Goal: Information Seeking & Learning: Learn about a topic

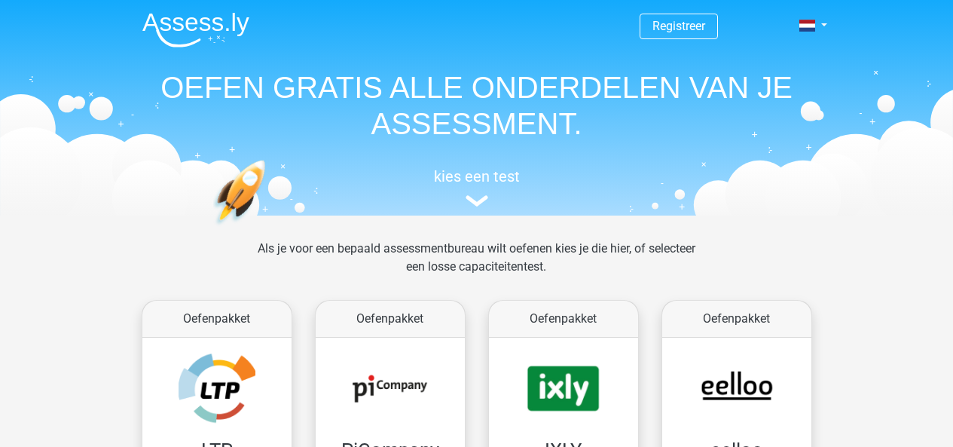
scroll to position [185, 0]
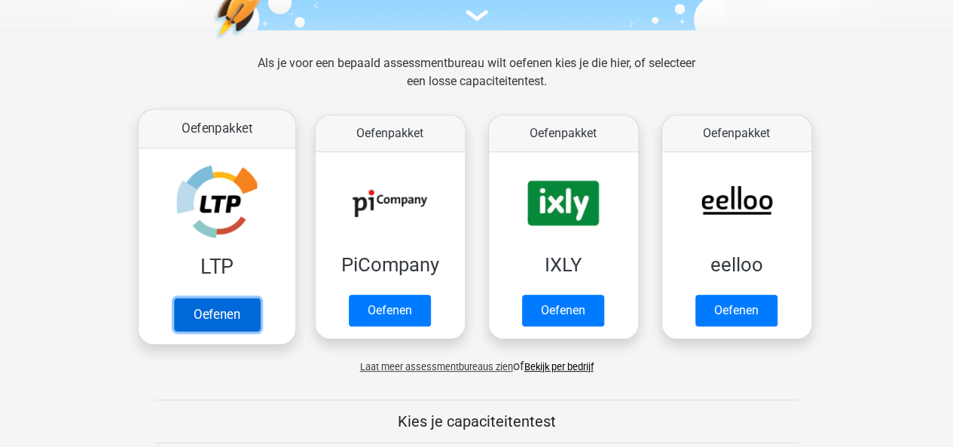
click at [254, 298] on link "Oefenen" at bounding box center [216, 314] width 86 height 33
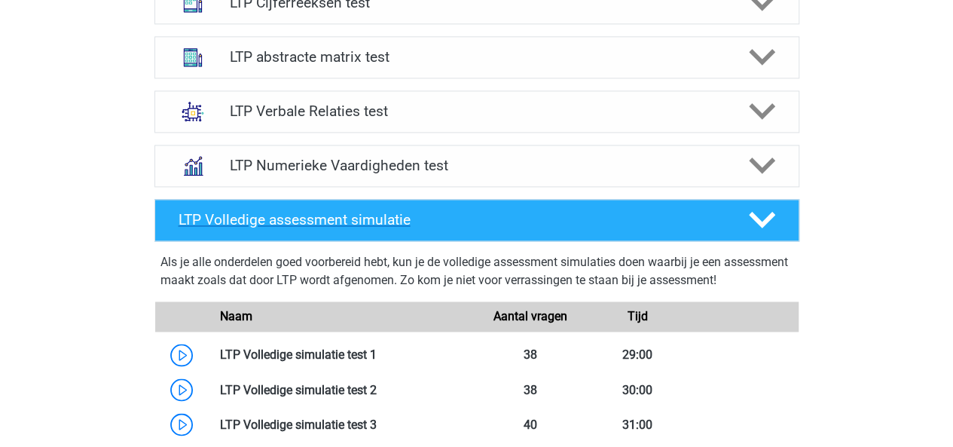
scroll to position [1036, 0]
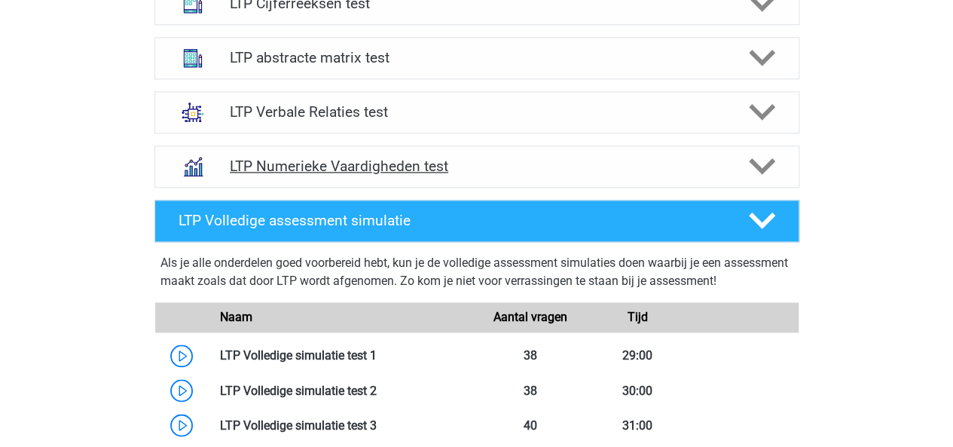
click at [537, 166] on h4 "LTP Numerieke Vaardigheden test" at bounding box center [476, 165] width 493 height 17
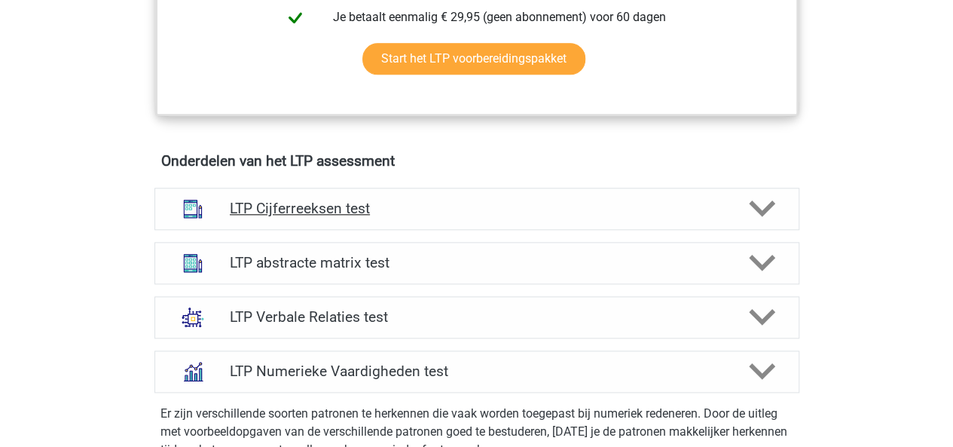
scroll to position [830, 0]
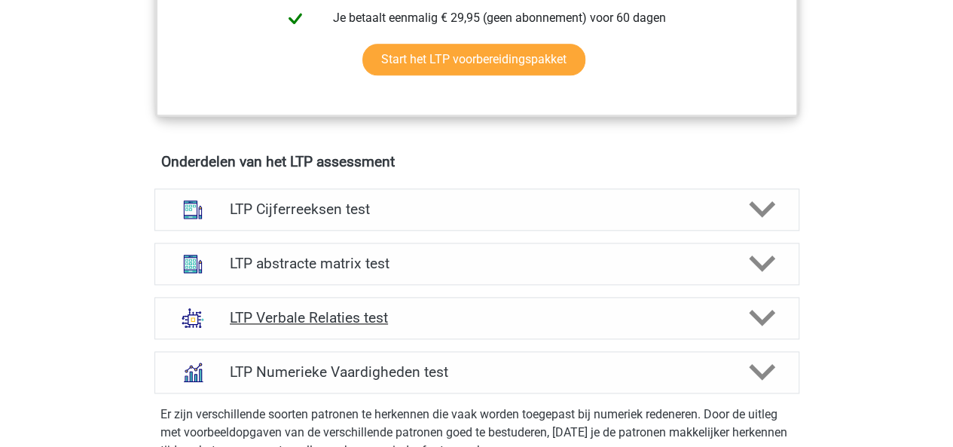
click at [432, 312] on h4 "LTP Verbale Relaties test" at bounding box center [476, 317] width 493 height 17
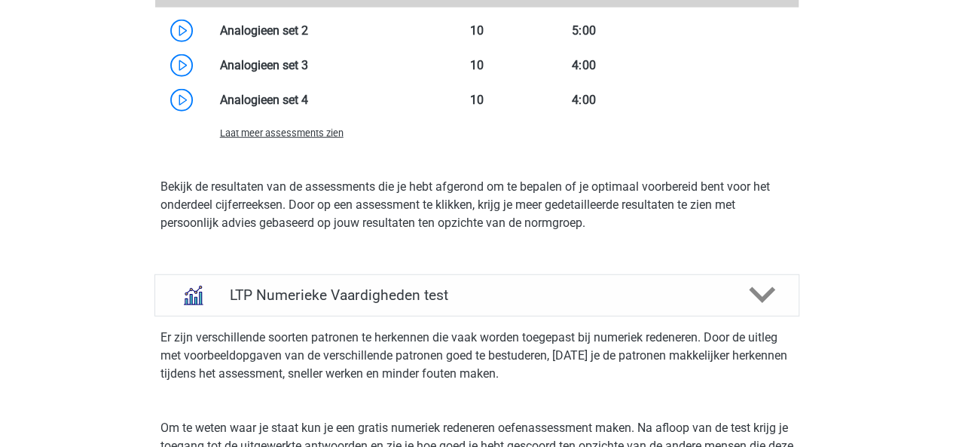
scroll to position [1898, 0]
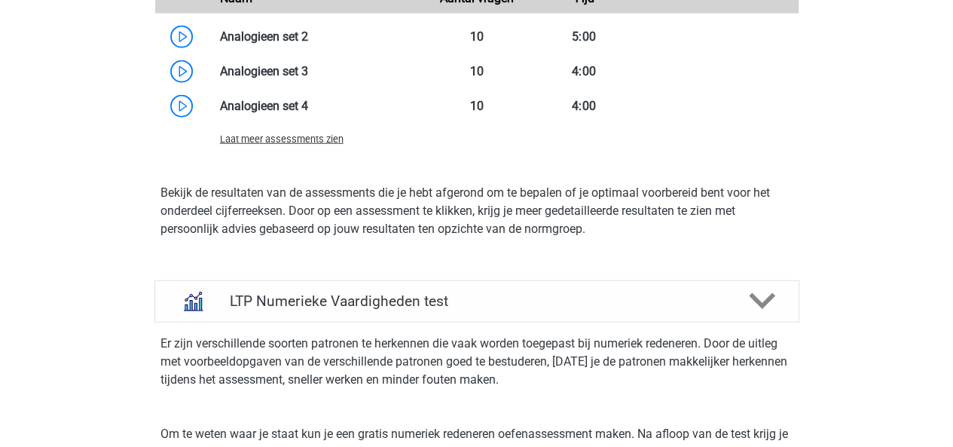
click at [285, 139] on span "Laat meer assessments zien" at bounding box center [282, 138] width 124 height 11
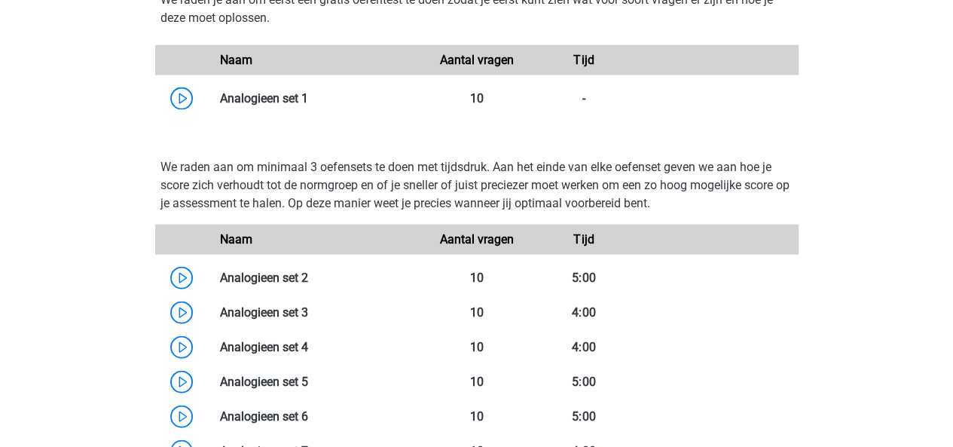
scroll to position [1659, 0]
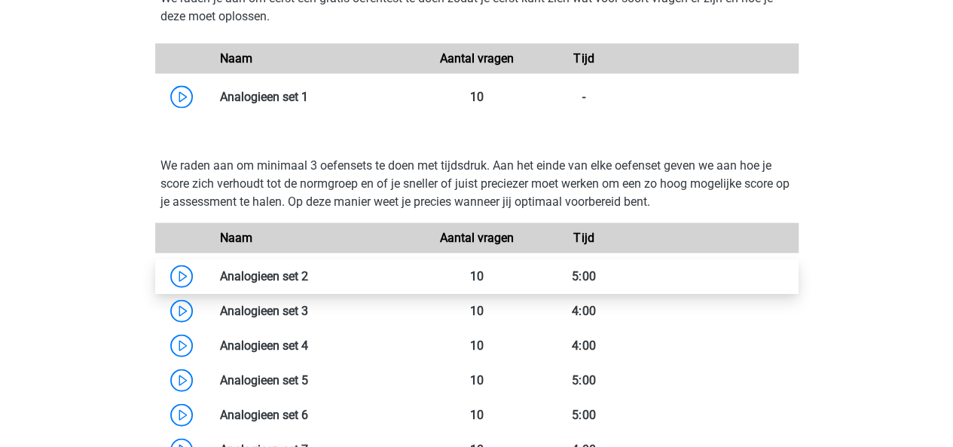
click at [308, 270] on link at bounding box center [308, 276] width 0 height 14
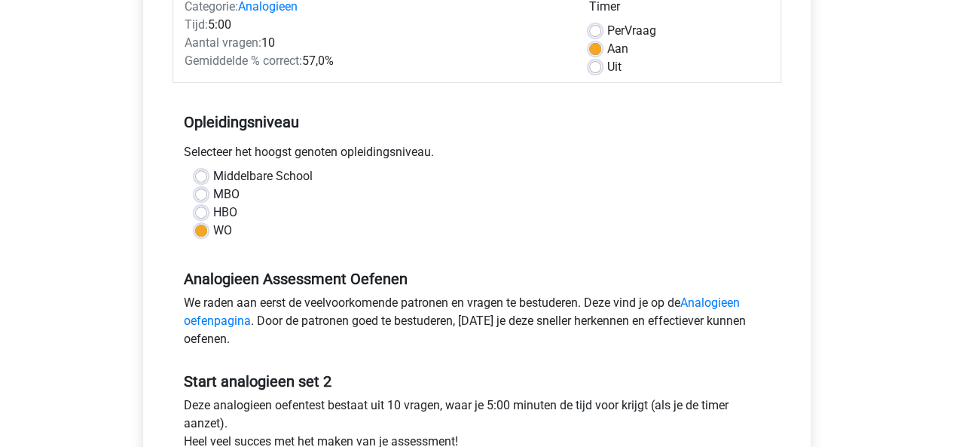
click at [294, 270] on h5 "Analogieen Assessment Oefenen" at bounding box center [477, 279] width 586 height 18
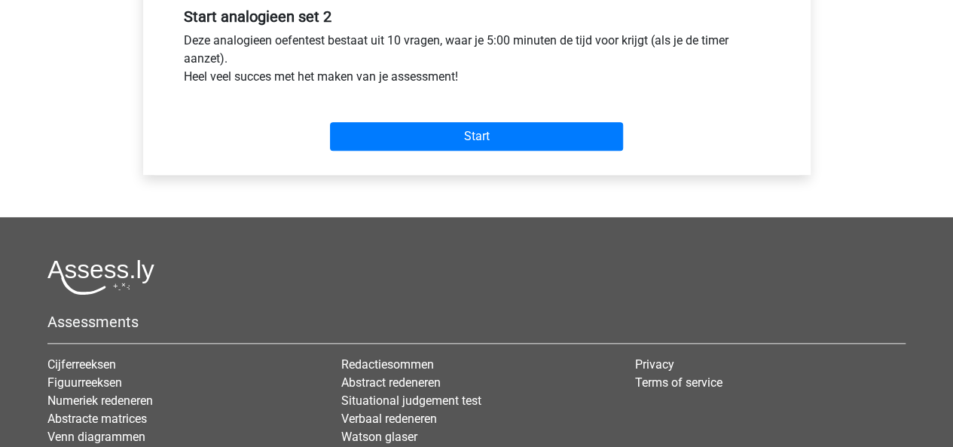
scroll to position [582, 0]
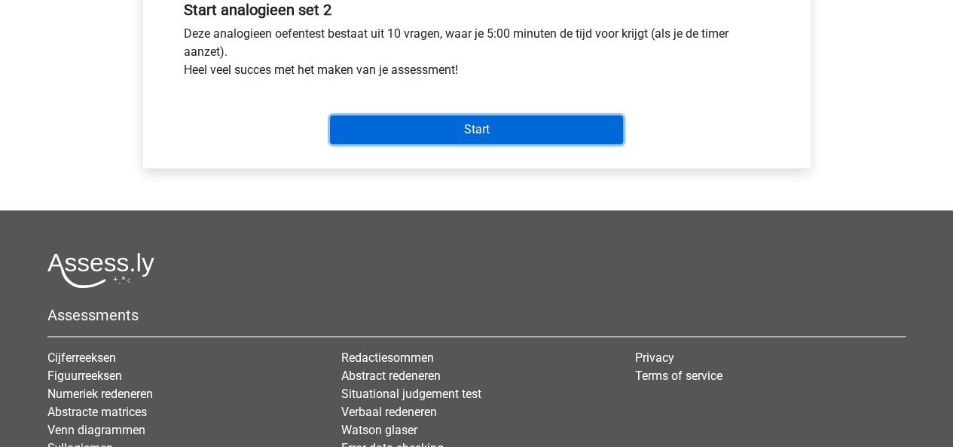
click at [404, 127] on input "Start" at bounding box center [476, 129] width 293 height 29
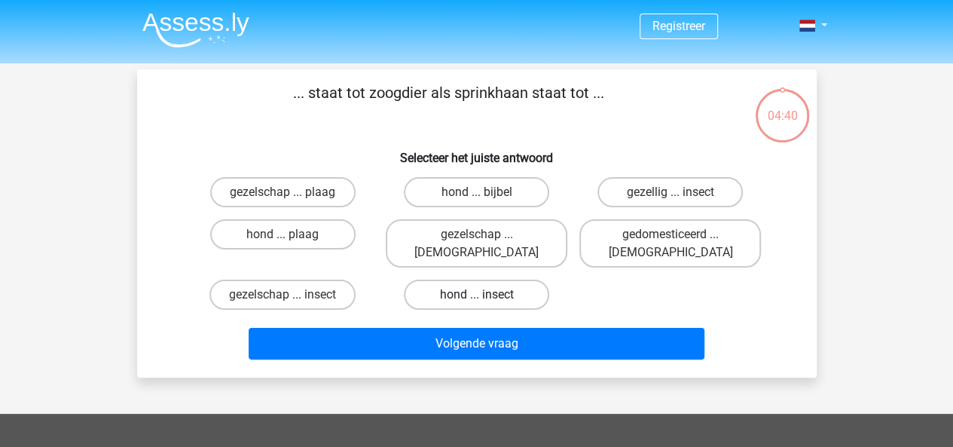
click at [451, 279] on label "hond ... insect" at bounding box center [476, 294] width 145 height 30
click at [476, 295] on input "hond ... insect" at bounding box center [481, 300] width 10 height 10
radio input "true"
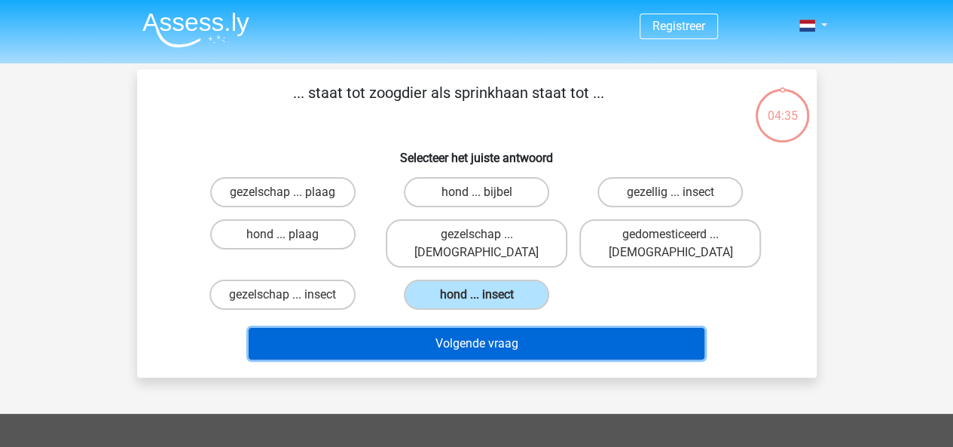
click at [514, 336] on button "Volgende vraag" at bounding box center [477, 344] width 456 height 32
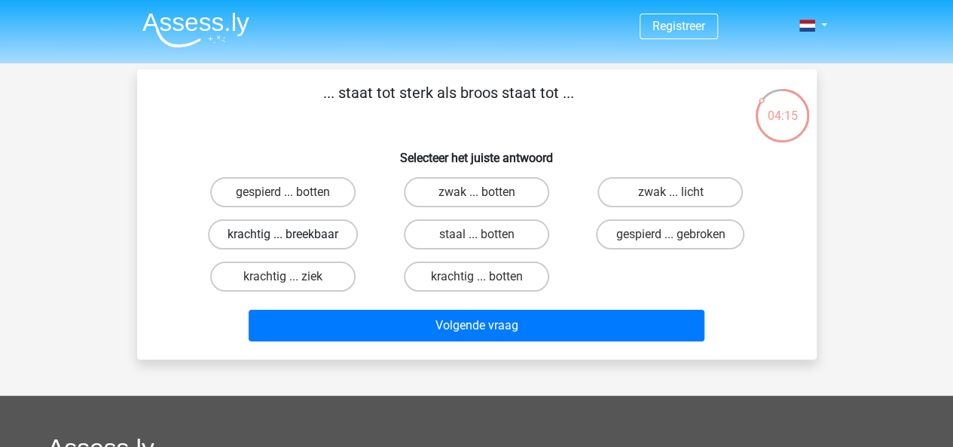
click at [303, 227] on label "krachtig ... breekbaar" at bounding box center [283, 234] width 150 height 30
click at [292, 234] on input "krachtig ... breekbaar" at bounding box center [287, 239] width 10 height 10
radio input "true"
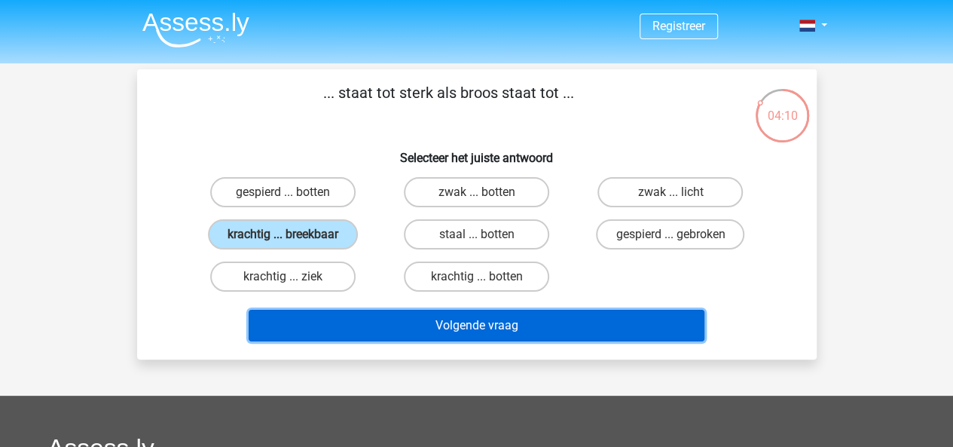
click at [551, 319] on button "Volgende vraag" at bounding box center [477, 326] width 456 height 32
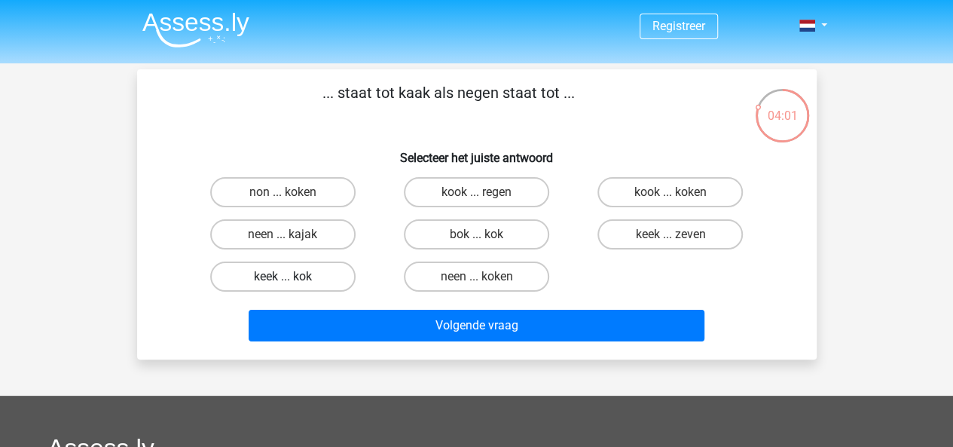
click at [301, 270] on label "keek ... kok" at bounding box center [282, 276] width 145 height 30
click at [292, 276] on input "keek ... kok" at bounding box center [287, 281] width 10 height 10
radio input "true"
click at [301, 237] on label "neen ... kajak" at bounding box center [282, 234] width 145 height 30
click at [292, 237] on input "neen ... kajak" at bounding box center [287, 239] width 10 height 10
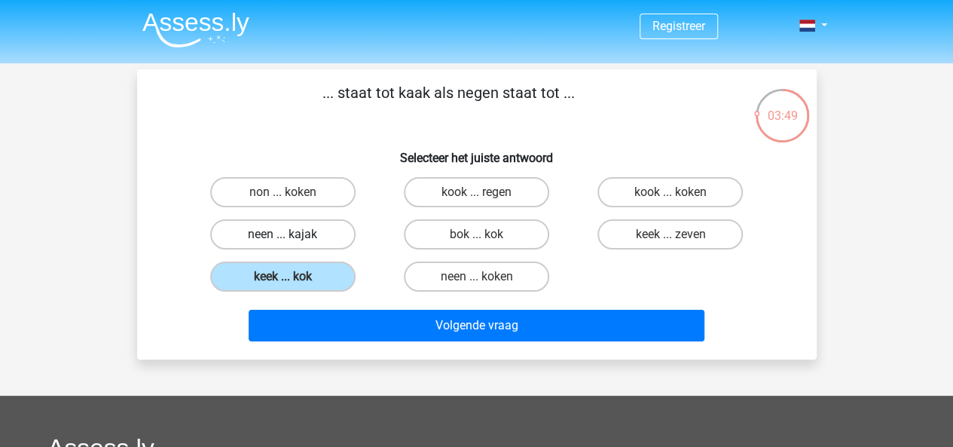
radio input "true"
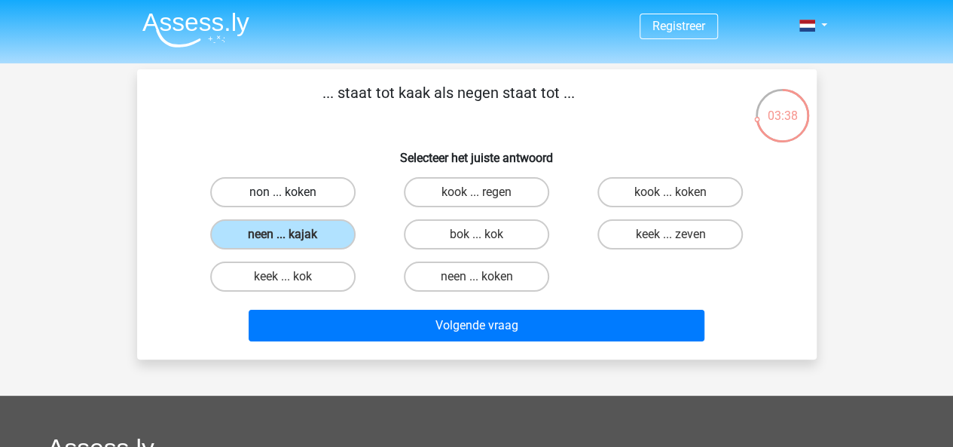
click at [273, 195] on label "non ... koken" at bounding box center [282, 192] width 145 height 30
click at [282, 195] on input "non ... koken" at bounding box center [287, 197] width 10 height 10
radio input "true"
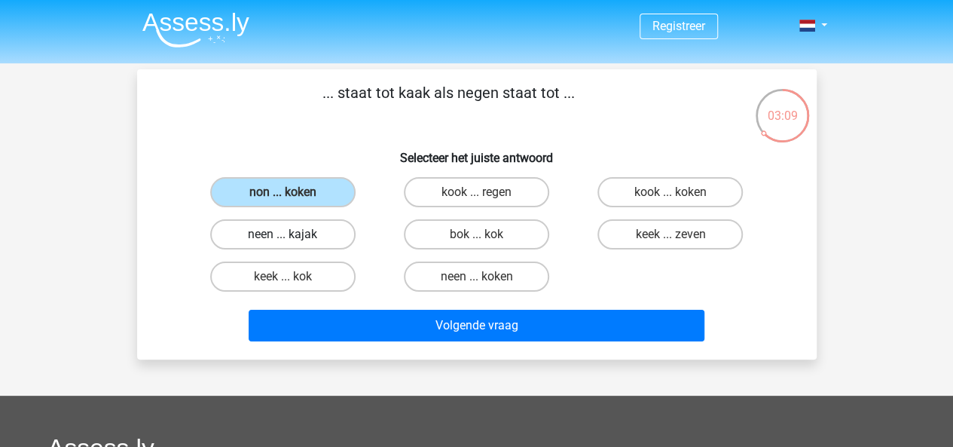
click at [300, 237] on label "neen ... kajak" at bounding box center [282, 234] width 145 height 30
click at [292, 237] on input "neen ... kajak" at bounding box center [287, 239] width 10 height 10
radio input "true"
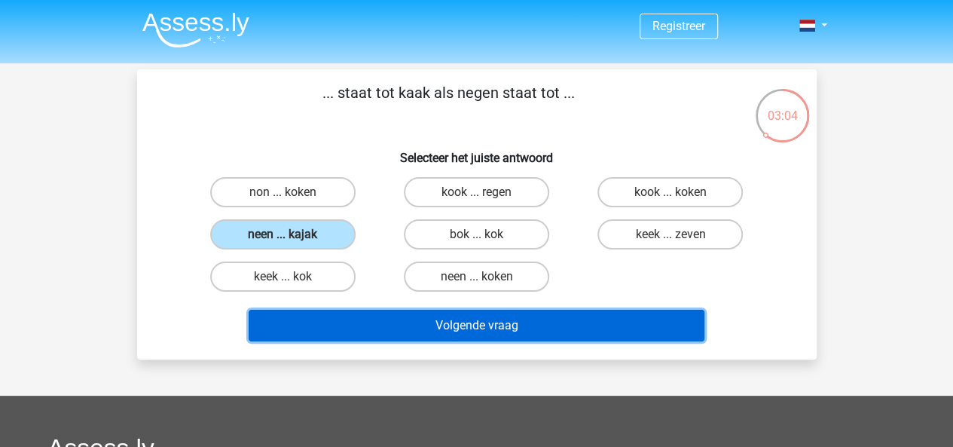
click at [479, 317] on button "Volgende vraag" at bounding box center [477, 326] width 456 height 32
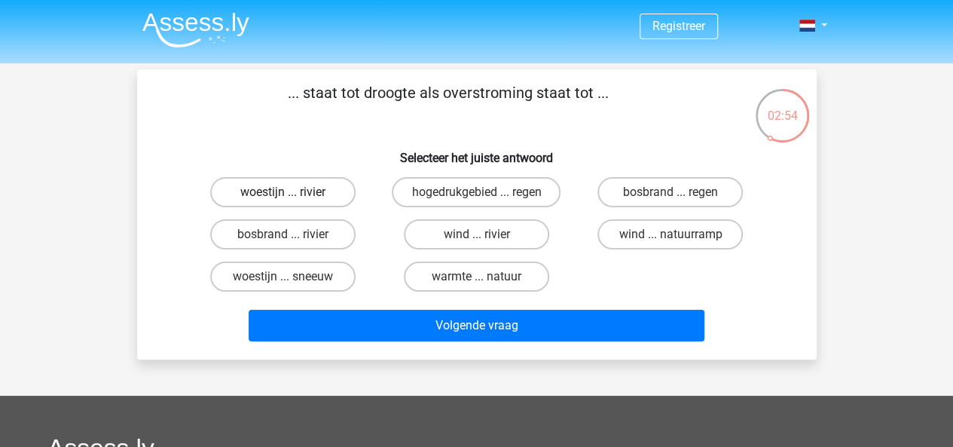
click at [332, 200] on label "woestijn ... rivier" at bounding box center [282, 192] width 145 height 30
click at [292, 200] on input "woestijn ... rivier" at bounding box center [287, 197] width 10 height 10
radio input "true"
click at [444, 275] on label "warmte ... natuur" at bounding box center [476, 276] width 145 height 30
click at [476, 276] on input "warmte ... natuur" at bounding box center [481, 281] width 10 height 10
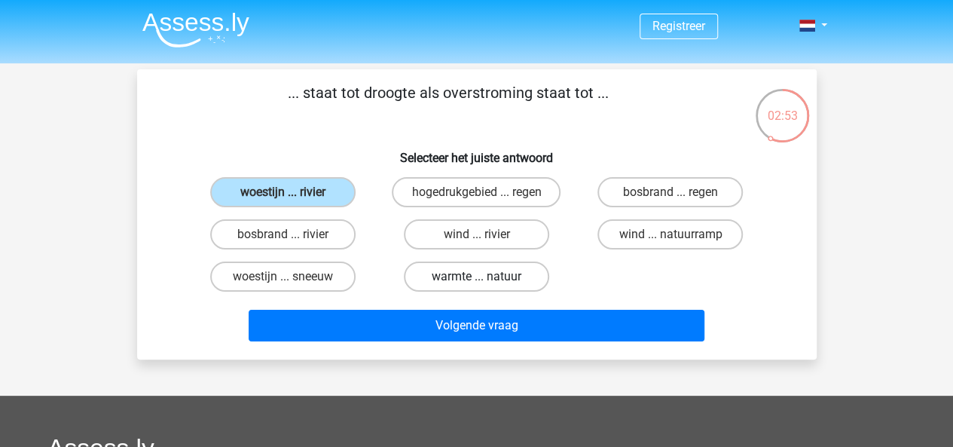
radio input "true"
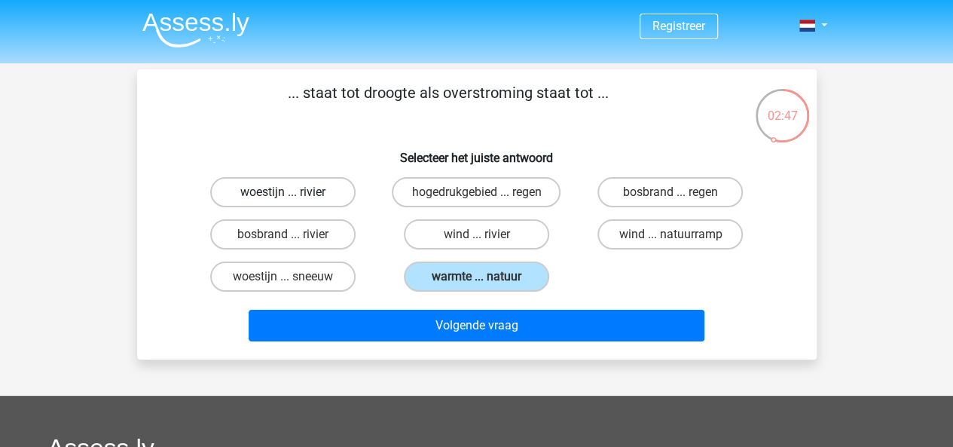
click at [297, 201] on label "woestijn ... rivier" at bounding box center [282, 192] width 145 height 30
click at [292, 201] on input "woestijn ... rivier" at bounding box center [287, 197] width 10 height 10
radio input "true"
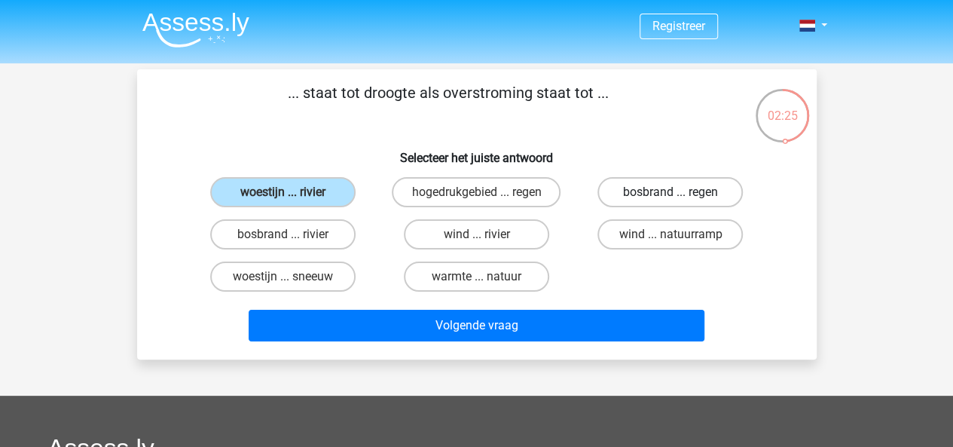
click at [627, 185] on label "bosbrand ... regen" at bounding box center [669, 192] width 145 height 30
click at [670, 192] on input "bosbrand ... regen" at bounding box center [675, 197] width 10 height 10
radio input "true"
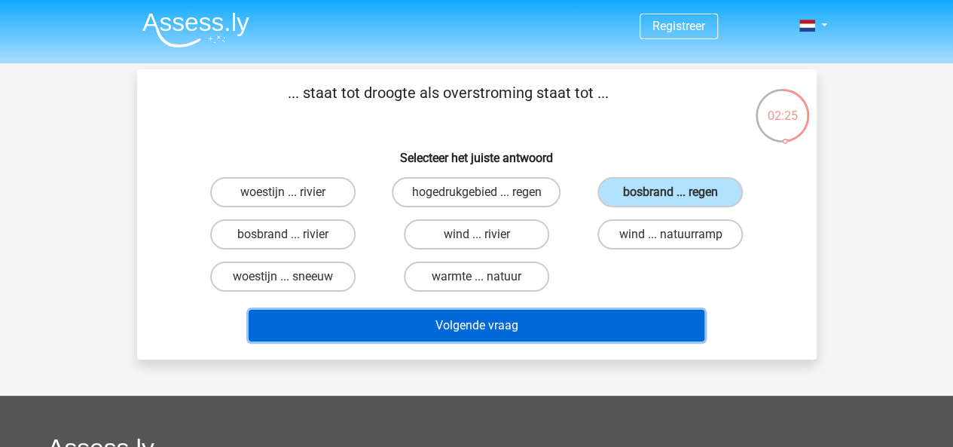
click at [581, 329] on button "Volgende vraag" at bounding box center [477, 326] width 456 height 32
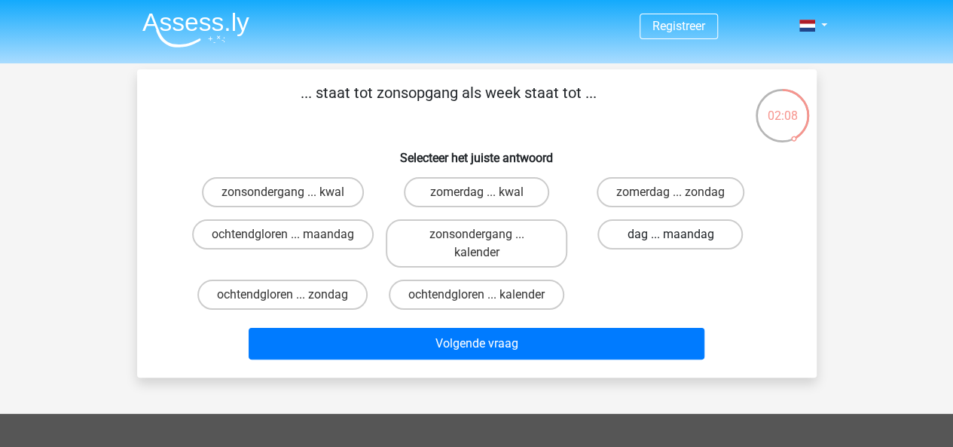
click at [619, 237] on label "dag ... maandag" at bounding box center [669, 234] width 145 height 30
click at [670, 237] on input "dag ... maandag" at bounding box center [675, 239] width 10 height 10
radio input "true"
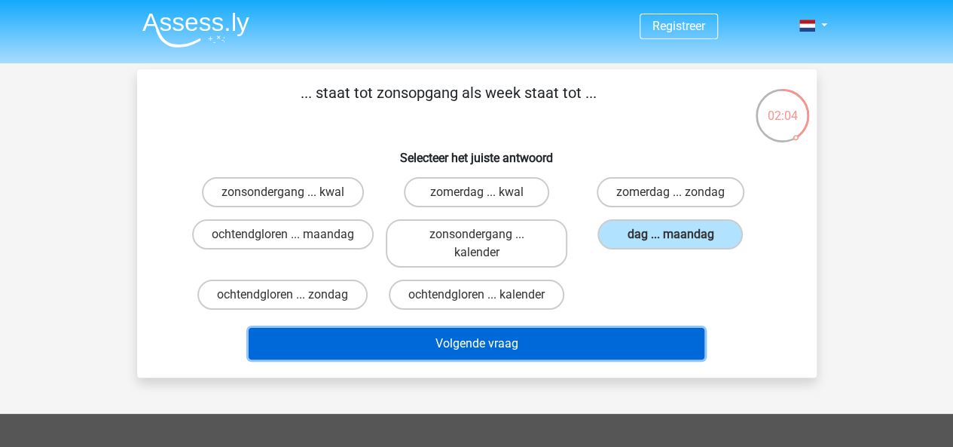
click at [600, 334] on button "Volgende vraag" at bounding box center [477, 344] width 456 height 32
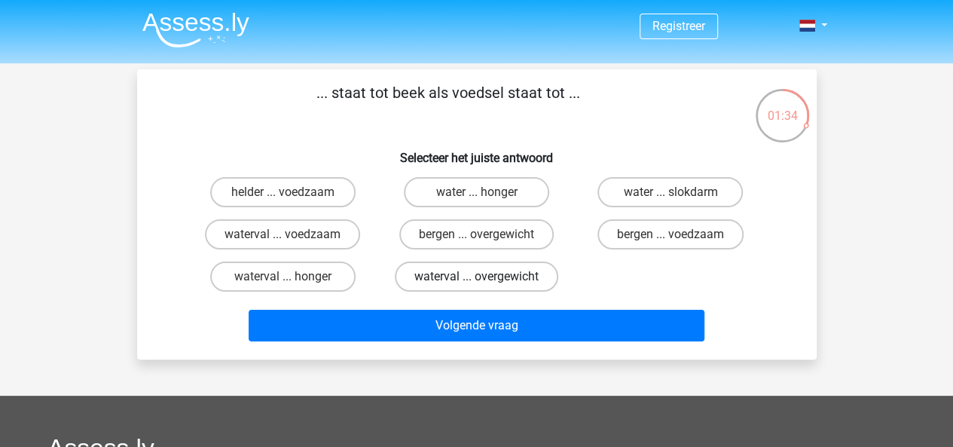
click at [456, 272] on label "waterval ... overgewicht" at bounding box center [476, 276] width 163 height 30
click at [476, 276] on input "waterval ... overgewicht" at bounding box center [481, 281] width 10 height 10
radio input "true"
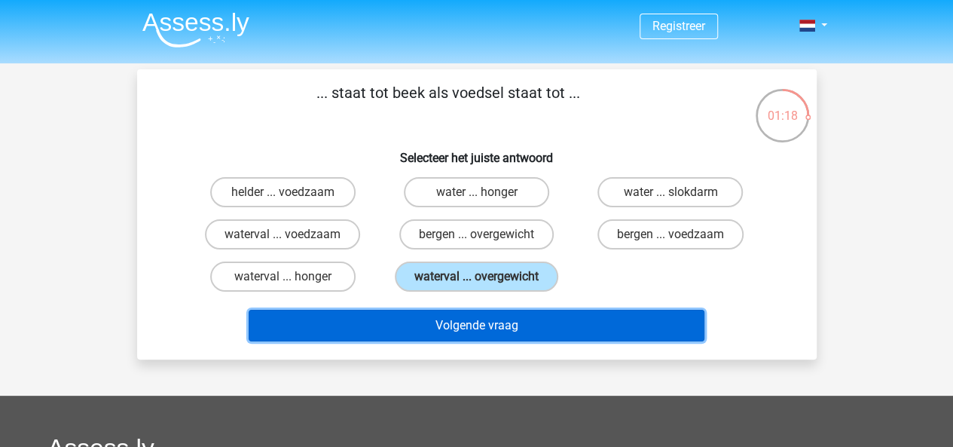
click at [514, 324] on button "Volgende vraag" at bounding box center [477, 326] width 456 height 32
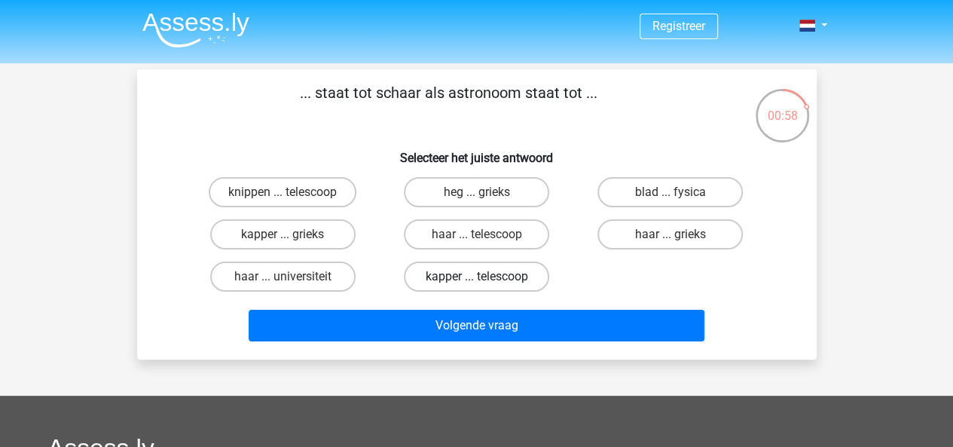
click at [438, 272] on label "kapper ... telescoop" at bounding box center [476, 276] width 145 height 30
click at [476, 276] on input "kapper ... telescoop" at bounding box center [481, 281] width 10 height 10
radio input "true"
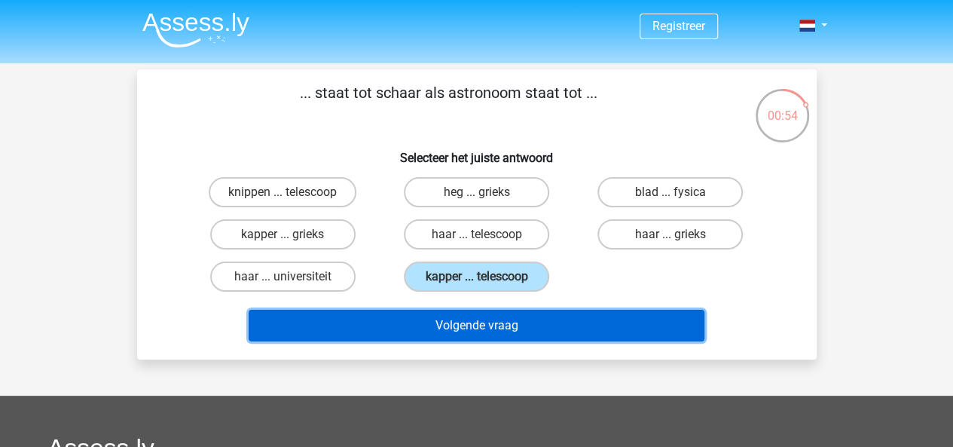
click at [452, 323] on button "Volgende vraag" at bounding box center [477, 326] width 456 height 32
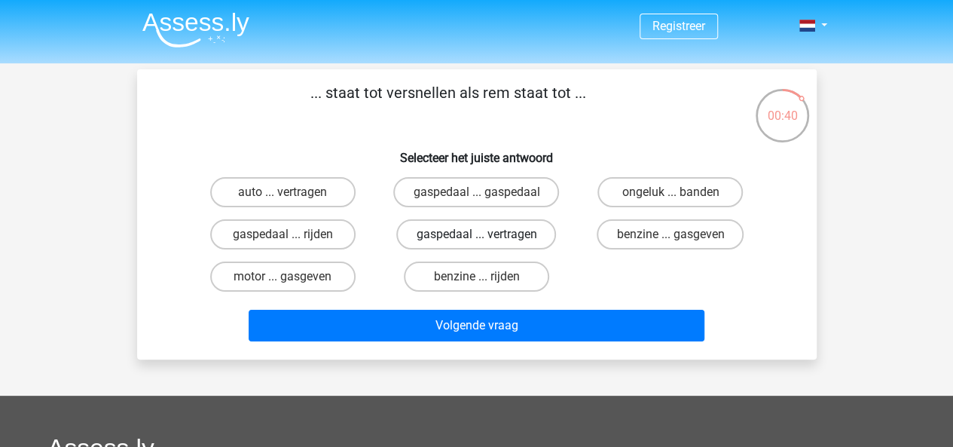
click at [410, 241] on label "gaspedaal ... vertragen" at bounding box center [476, 234] width 160 height 30
click at [476, 241] on input "gaspedaal ... vertragen" at bounding box center [481, 239] width 10 height 10
radio input "true"
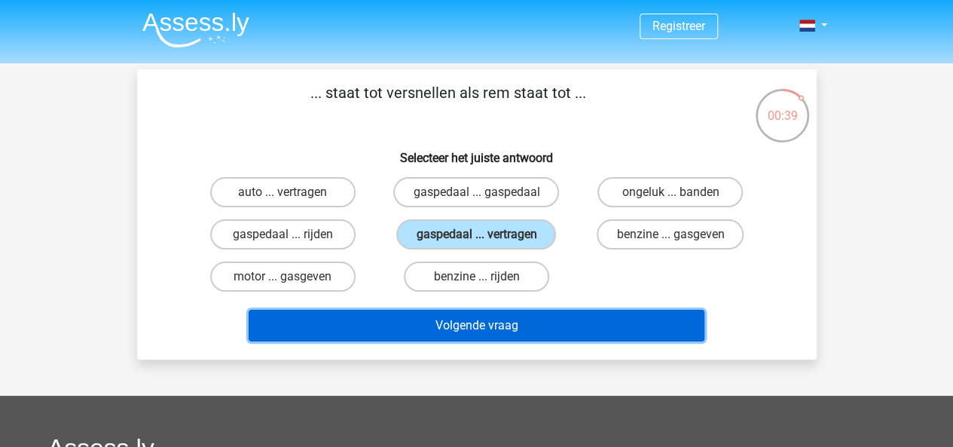
click at [389, 323] on button "Volgende vraag" at bounding box center [477, 326] width 456 height 32
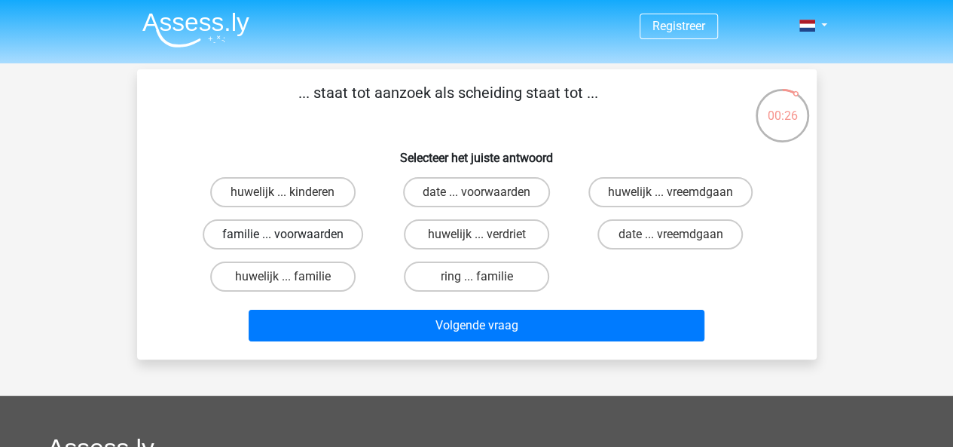
click at [317, 240] on label "familie ... voorwaarden" at bounding box center [283, 234] width 160 height 30
click at [292, 240] on input "familie ... voorwaarden" at bounding box center [287, 239] width 10 height 10
radio input "true"
click at [627, 190] on label "huwelijk ... vreemdgaan" at bounding box center [670, 192] width 164 height 30
click at [670, 192] on input "huwelijk ... vreemdgaan" at bounding box center [675, 197] width 10 height 10
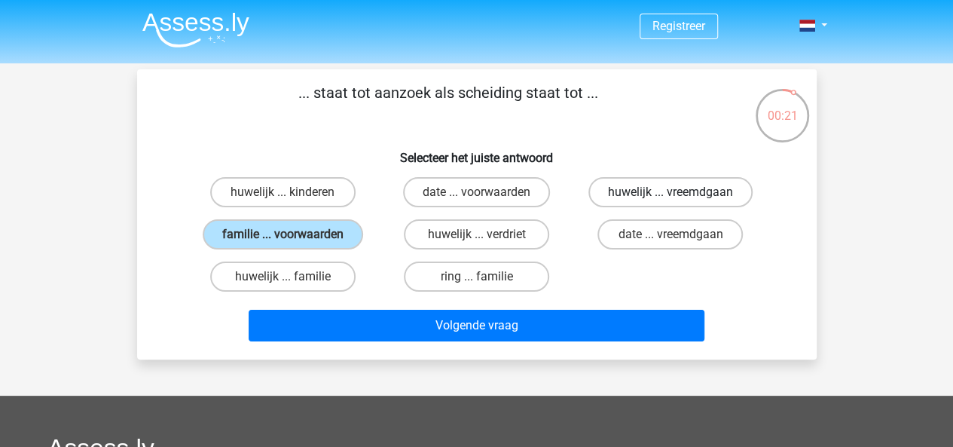
radio input "true"
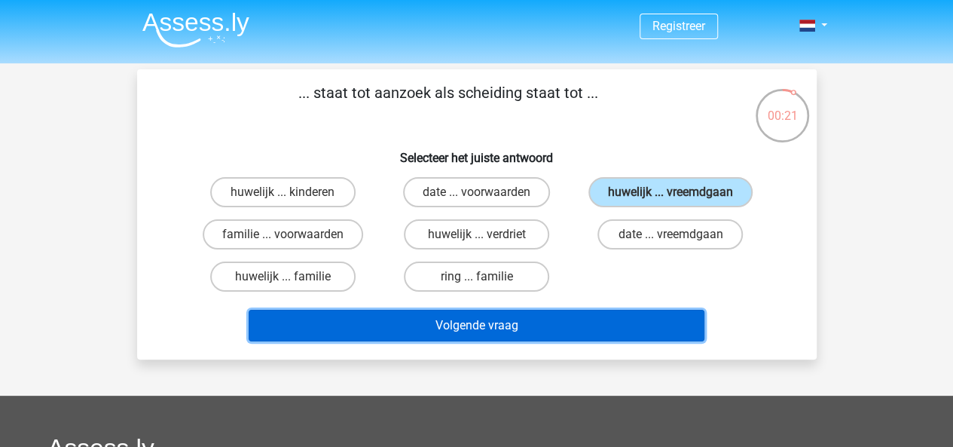
click at [548, 329] on button "Volgende vraag" at bounding box center [477, 326] width 456 height 32
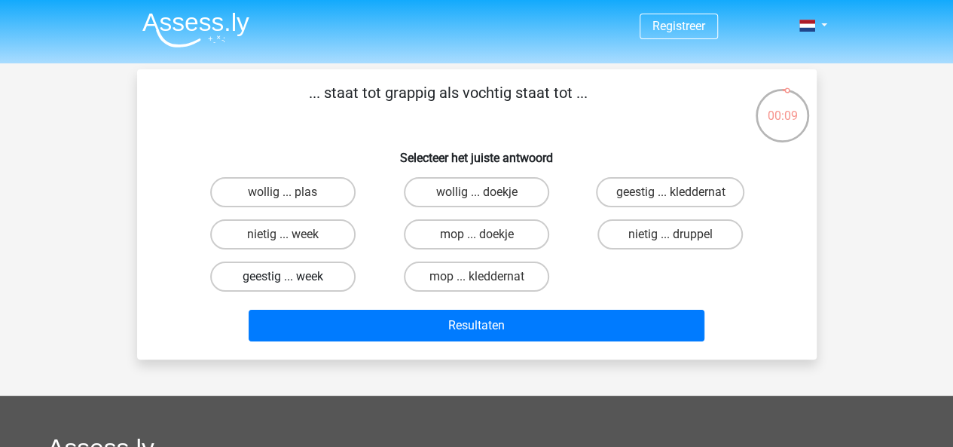
click at [320, 273] on label "geestig ... week" at bounding box center [282, 276] width 145 height 30
click at [292, 276] on input "geestig ... week" at bounding box center [287, 281] width 10 height 10
radio input "true"
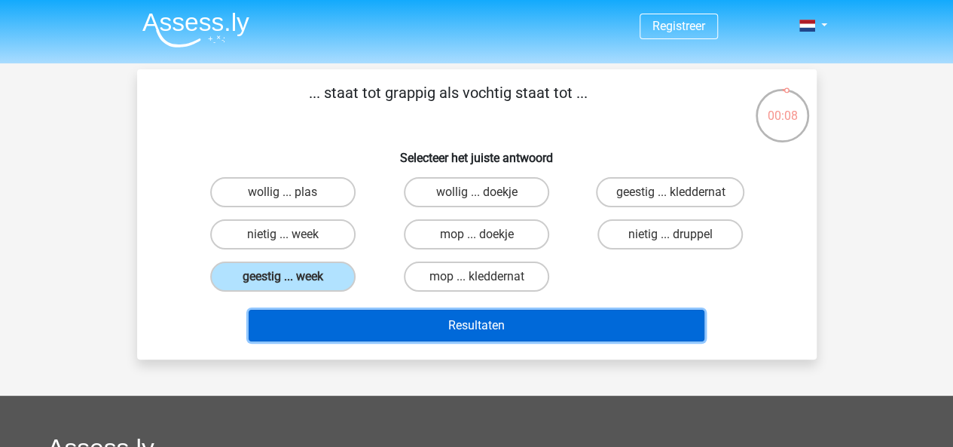
click at [392, 329] on button "Resultaten" at bounding box center [477, 326] width 456 height 32
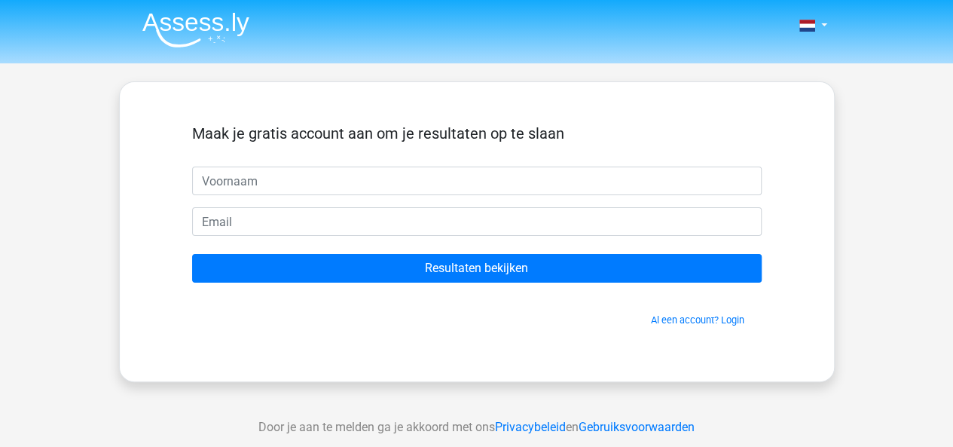
click at [276, 169] on input "text" at bounding box center [476, 180] width 569 height 29
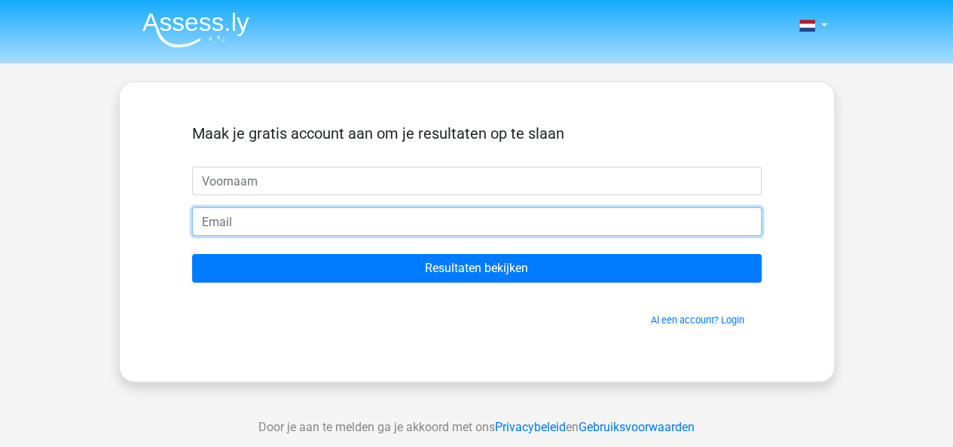
click at [240, 213] on input "email" at bounding box center [476, 221] width 569 height 29
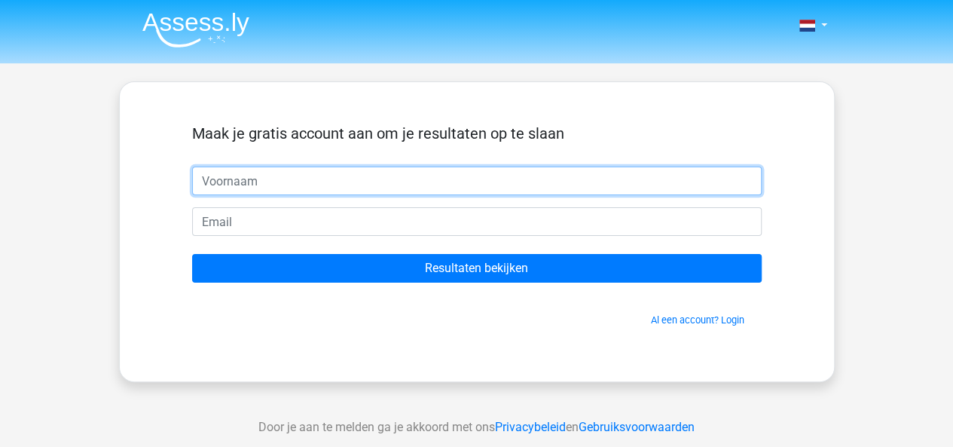
click at [243, 183] on input "text" at bounding box center [476, 180] width 569 height 29
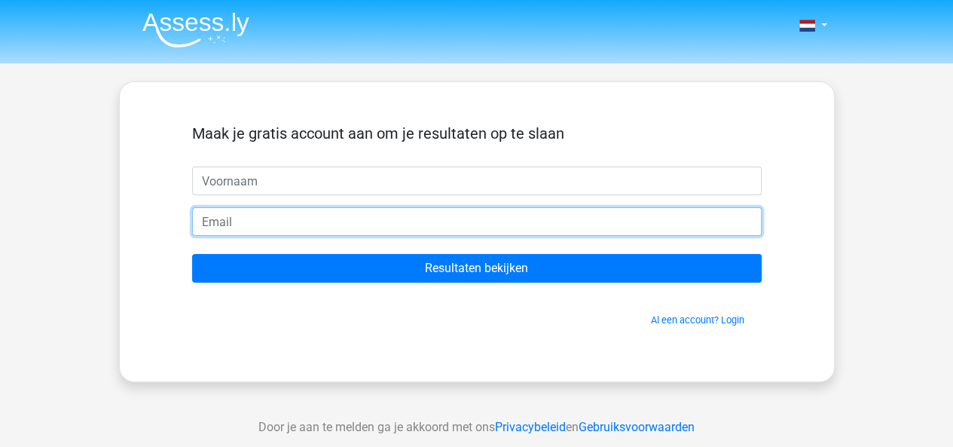
click at [261, 213] on input "email" at bounding box center [476, 221] width 569 height 29
type input "dylandeharo@gmail.com"
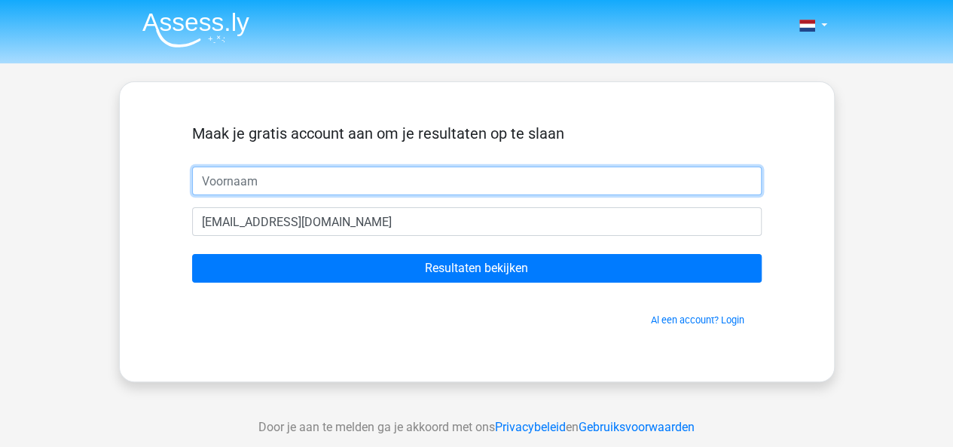
click at [358, 185] on input "text" at bounding box center [476, 180] width 569 height 29
type input "gfbjgjgj"
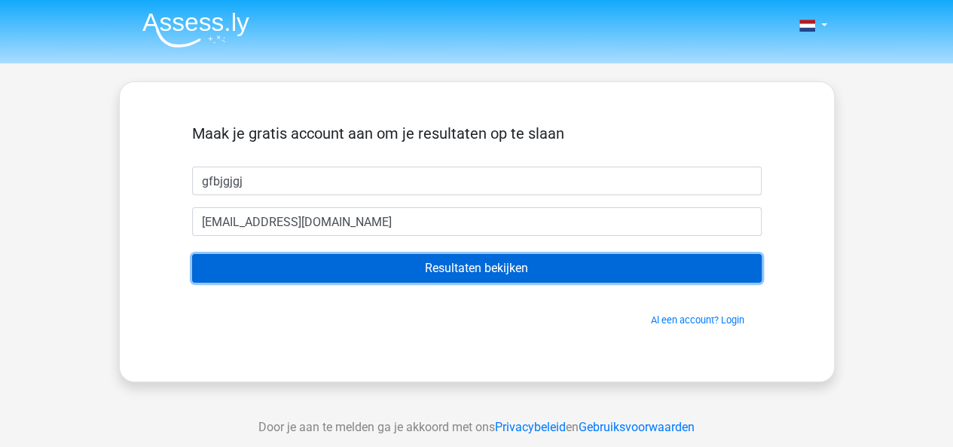
click at [346, 258] on input "Resultaten bekijken" at bounding box center [476, 268] width 569 height 29
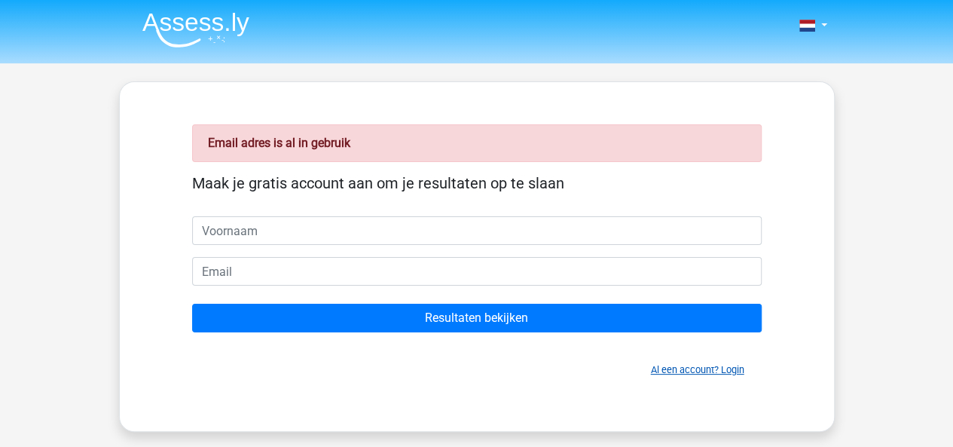
click at [670, 365] on link "Al een account? Login" at bounding box center [697, 369] width 93 height 11
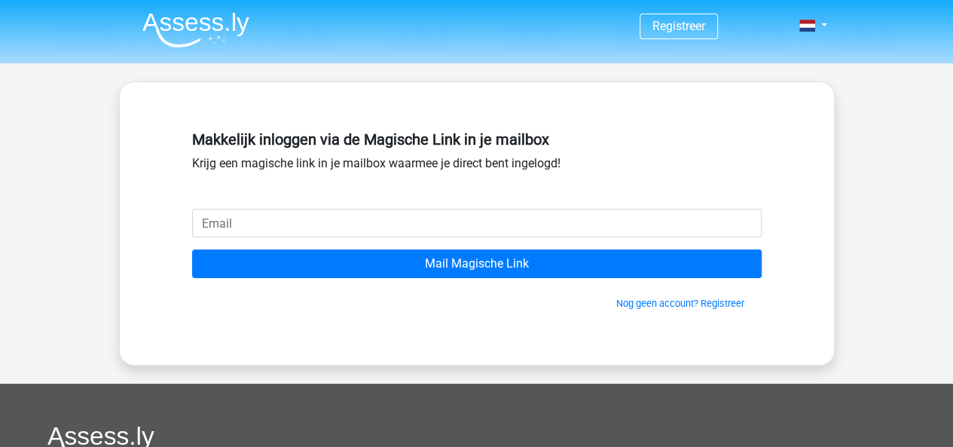
type input "[EMAIL_ADDRESS][DOMAIN_NAME]"
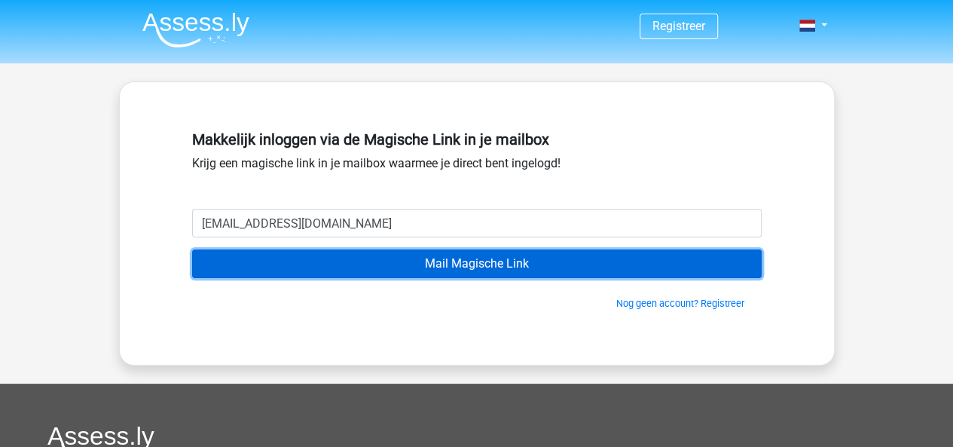
click at [353, 269] on input "Mail Magische Link" at bounding box center [476, 263] width 569 height 29
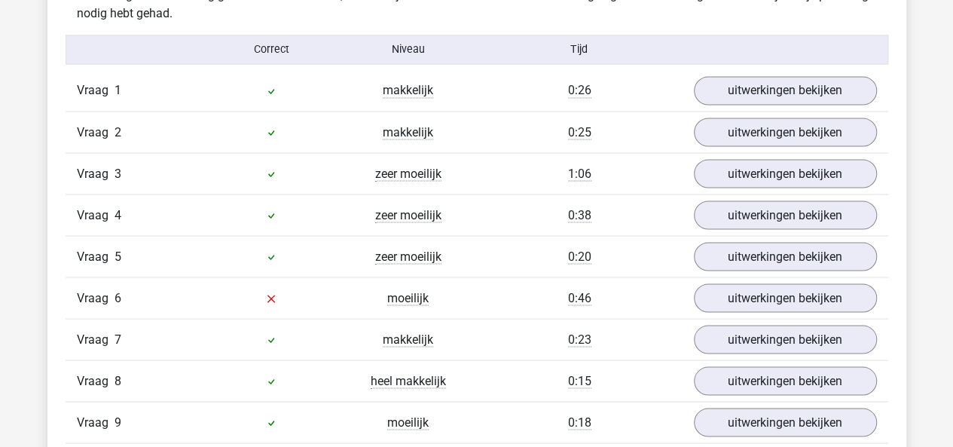
scroll to position [1312, 0]
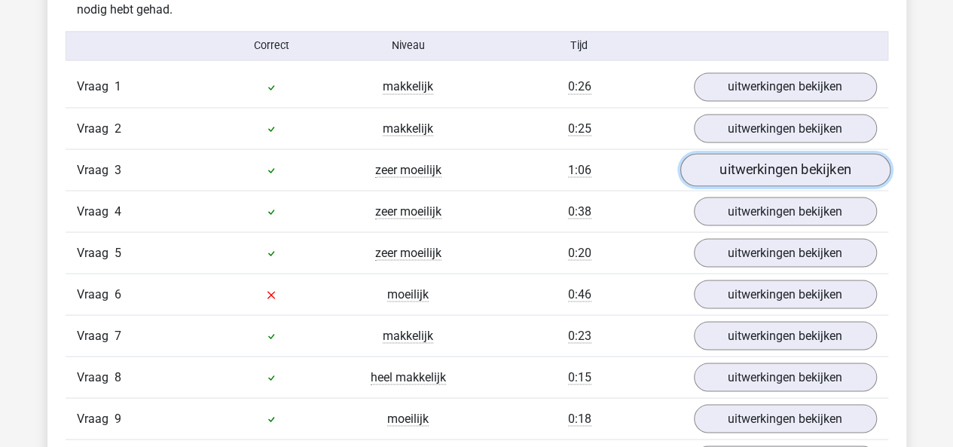
click at [758, 166] on link "uitwerkingen bekijken" at bounding box center [784, 170] width 210 height 33
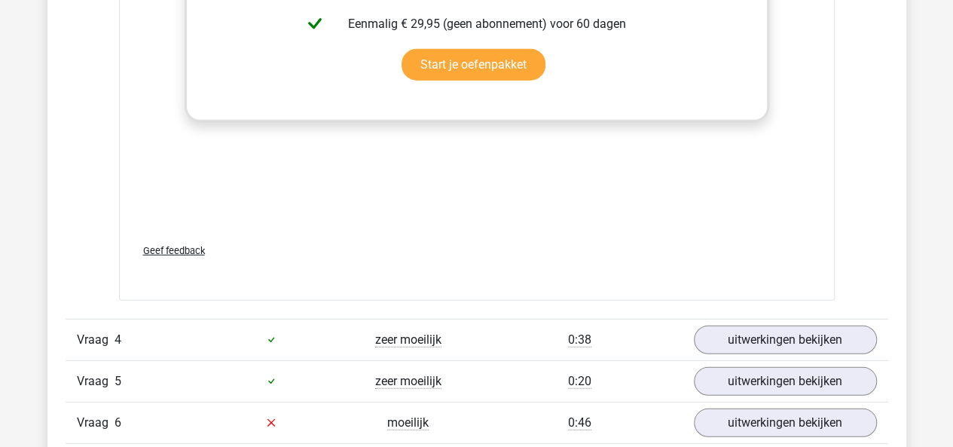
scroll to position [2096, 0]
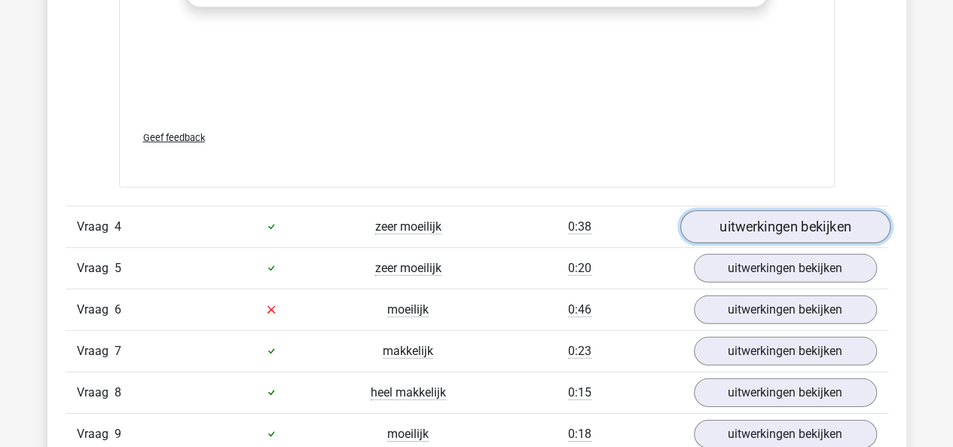
click at [728, 222] on link "uitwerkingen bekijken" at bounding box center [784, 226] width 210 height 33
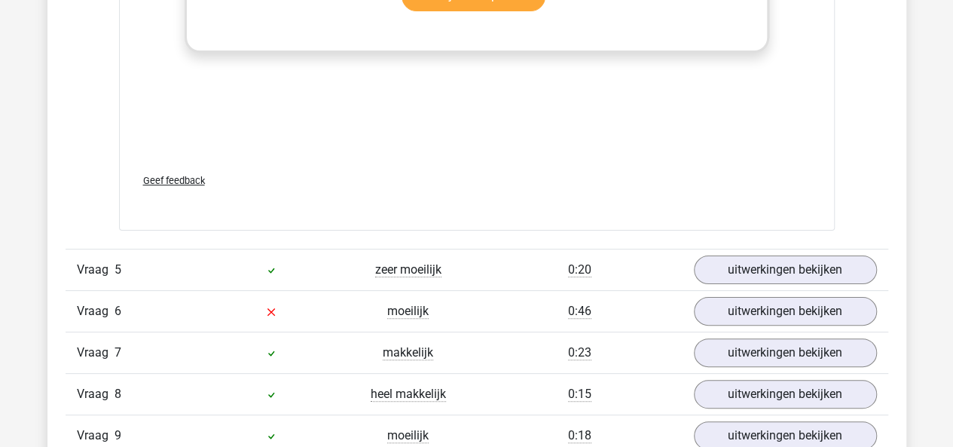
scroll to position [2936, 0]
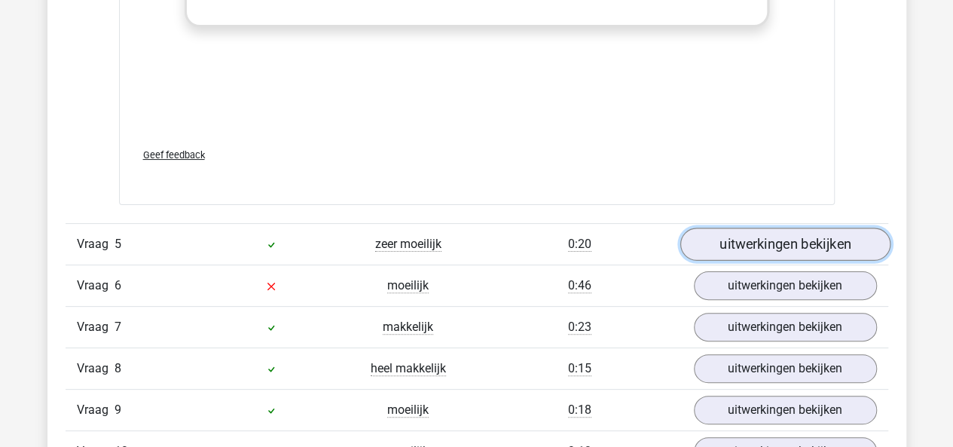
click at [744, 244] on link "uitwerkingen bekijken" at bounding box center [784, 243] width 210 height 33
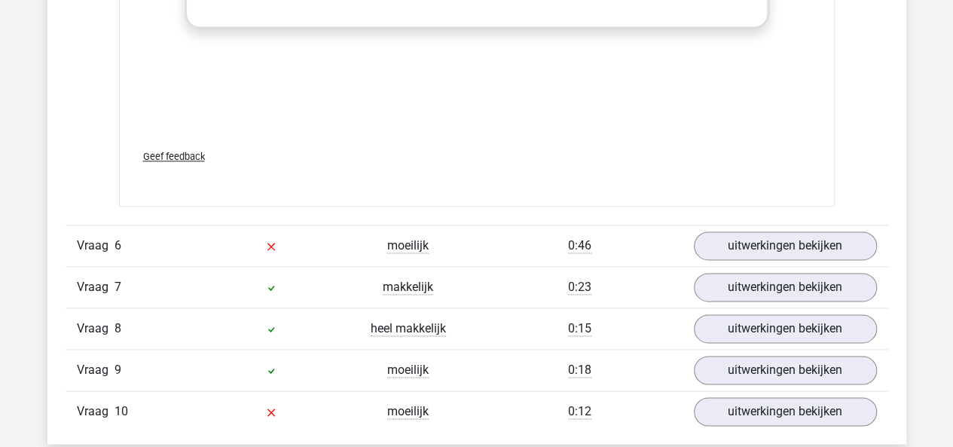
scroll to position [3776, 0]
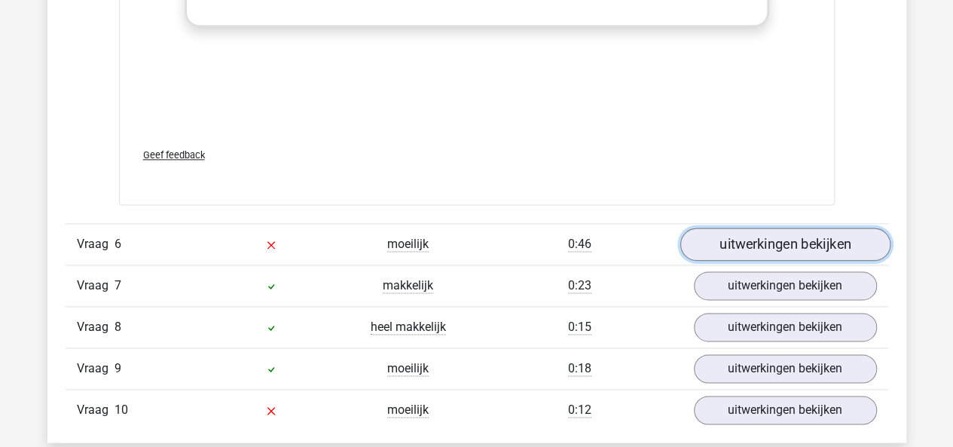
click at [762, 236] on link "uitwerkingen bekijken" at bounding box center [784, 243] width 210 height 33
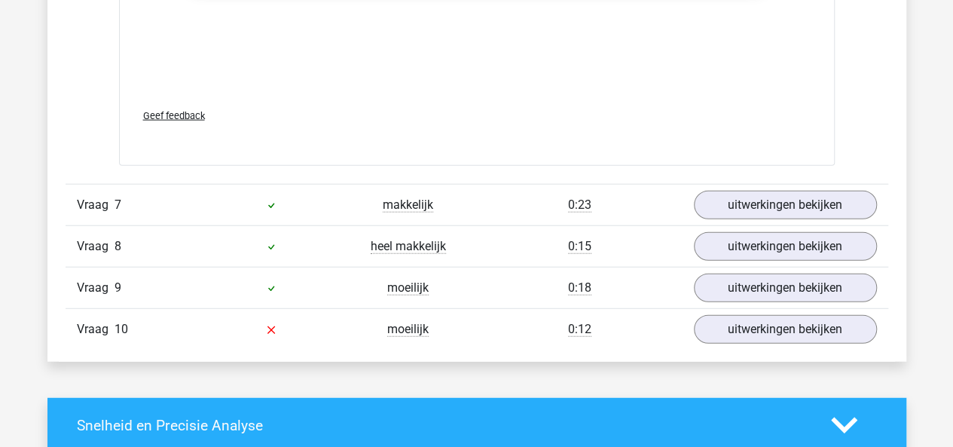
scroll to position [4660, 0]
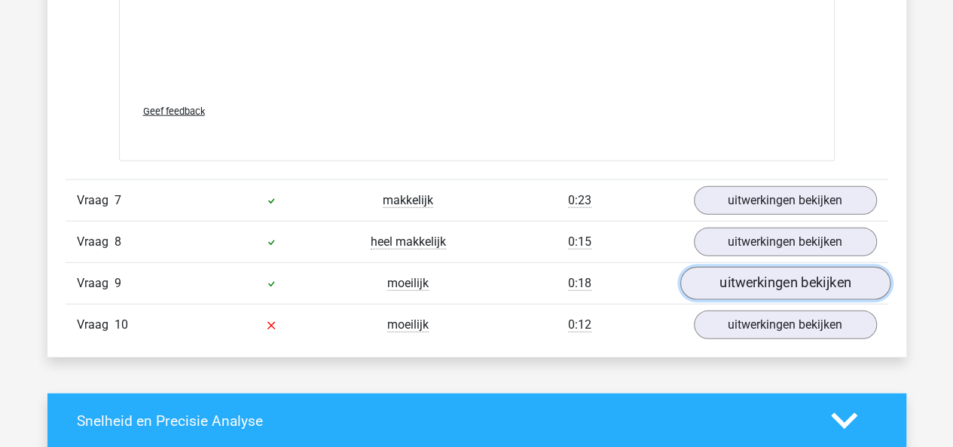
click at [745, 267] on link "uitwerkingen bekijken" at bounding box center [784, 283] width 210 height 33
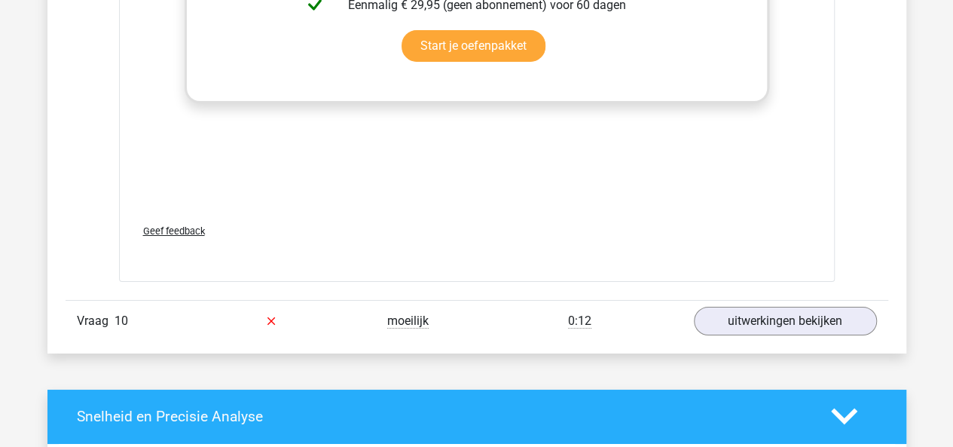
scroll to position [5482, 0]
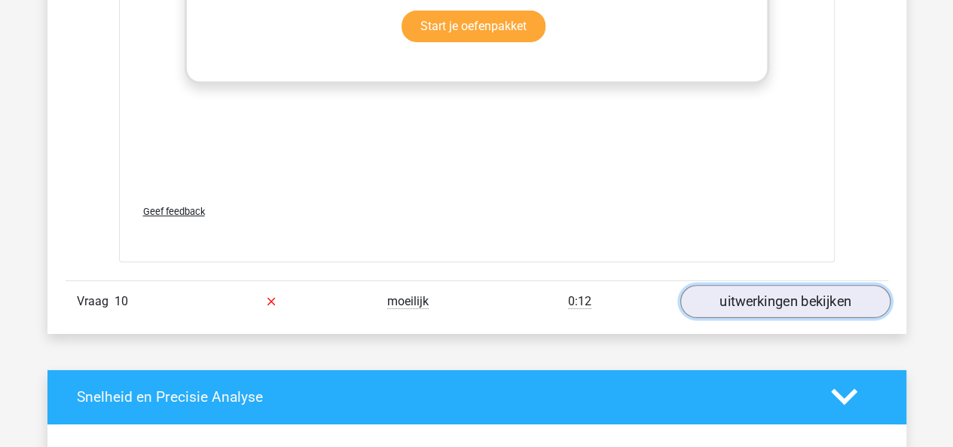
click at [769, 285] on link "uitwerkingen bekijken" at bounding box center [784, 301] width 210 height 33
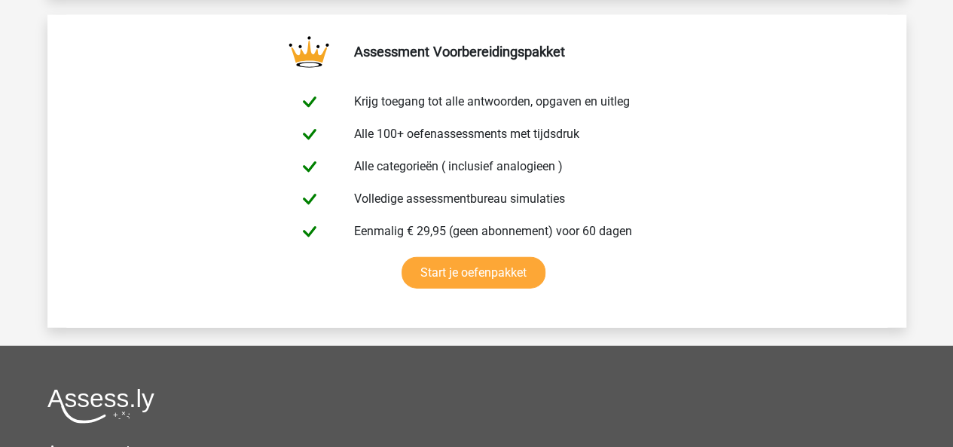
scroll to position [7765, 0]
